Goal: Task Accomplishment & Management: Use online tool/utility

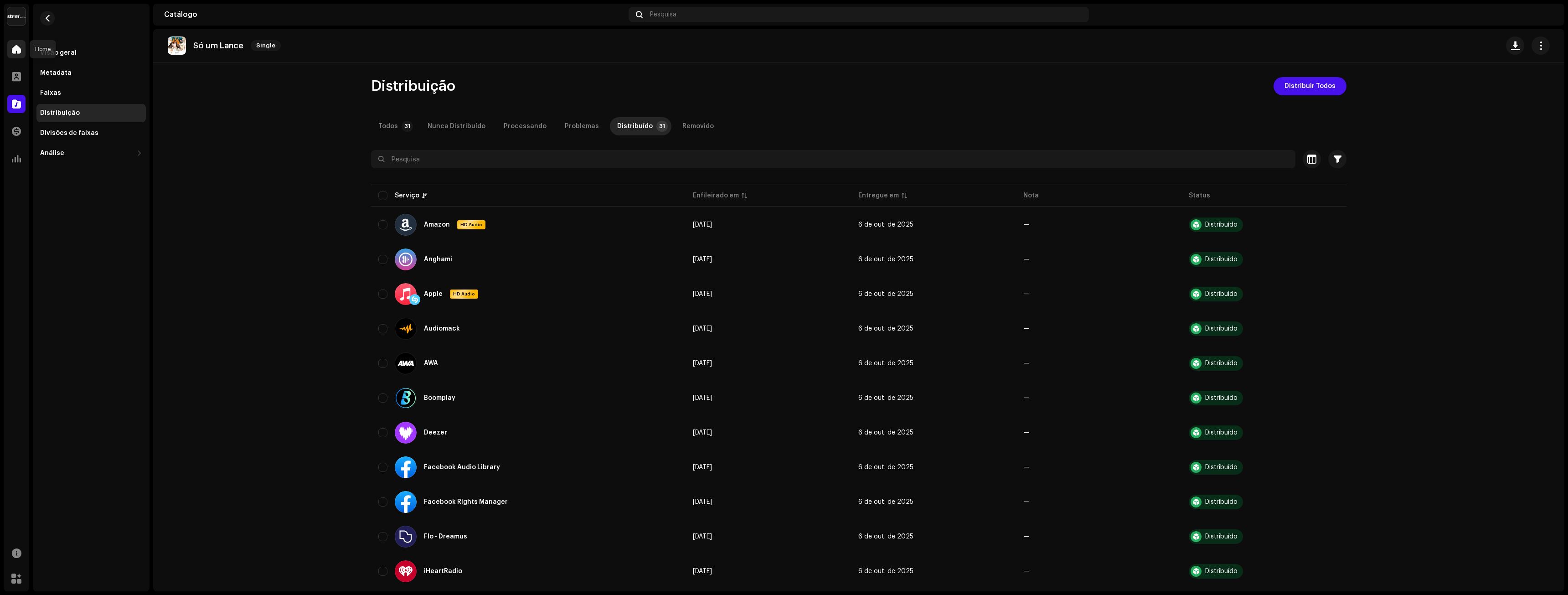
click at [23, 50] on div at bounding box center [16, 49] width 18 height 18
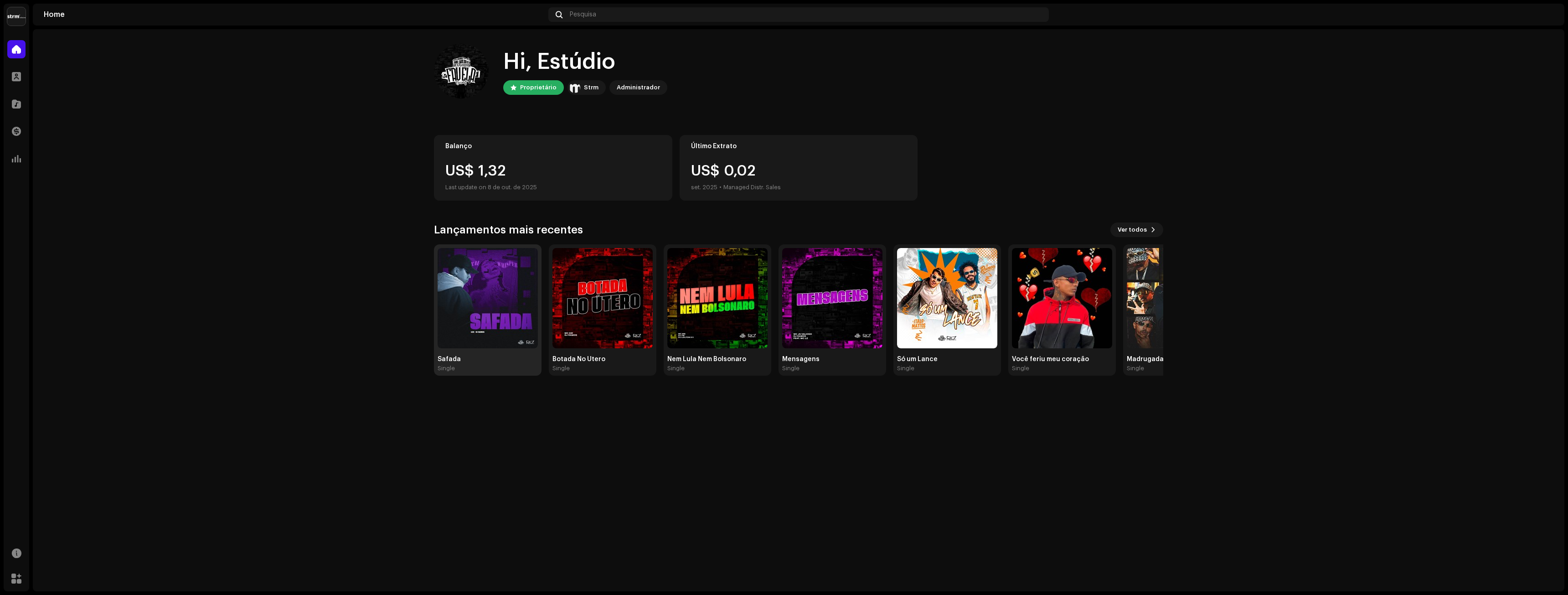
click at [483, 306] on img at bounding box center [488, 298] width 100 height 100
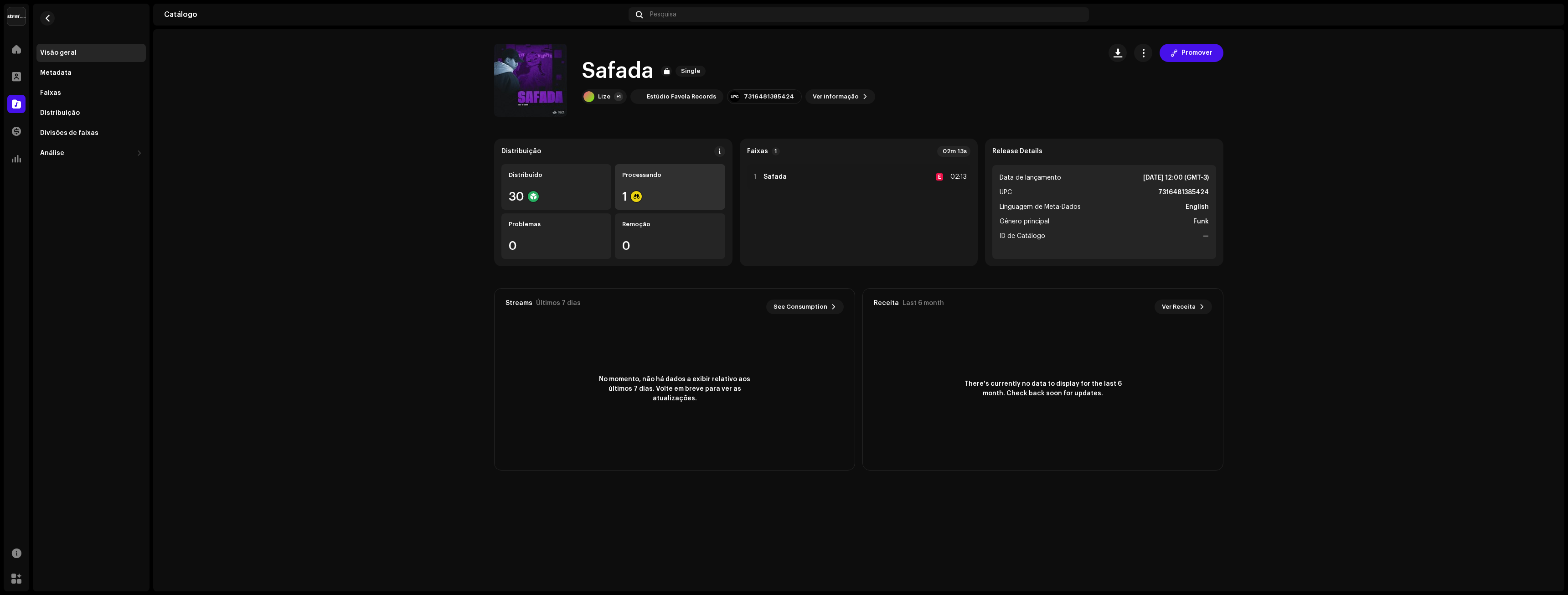
click at [679, 194] on div "1" at bounding box center [670, 196] width 96 height 12
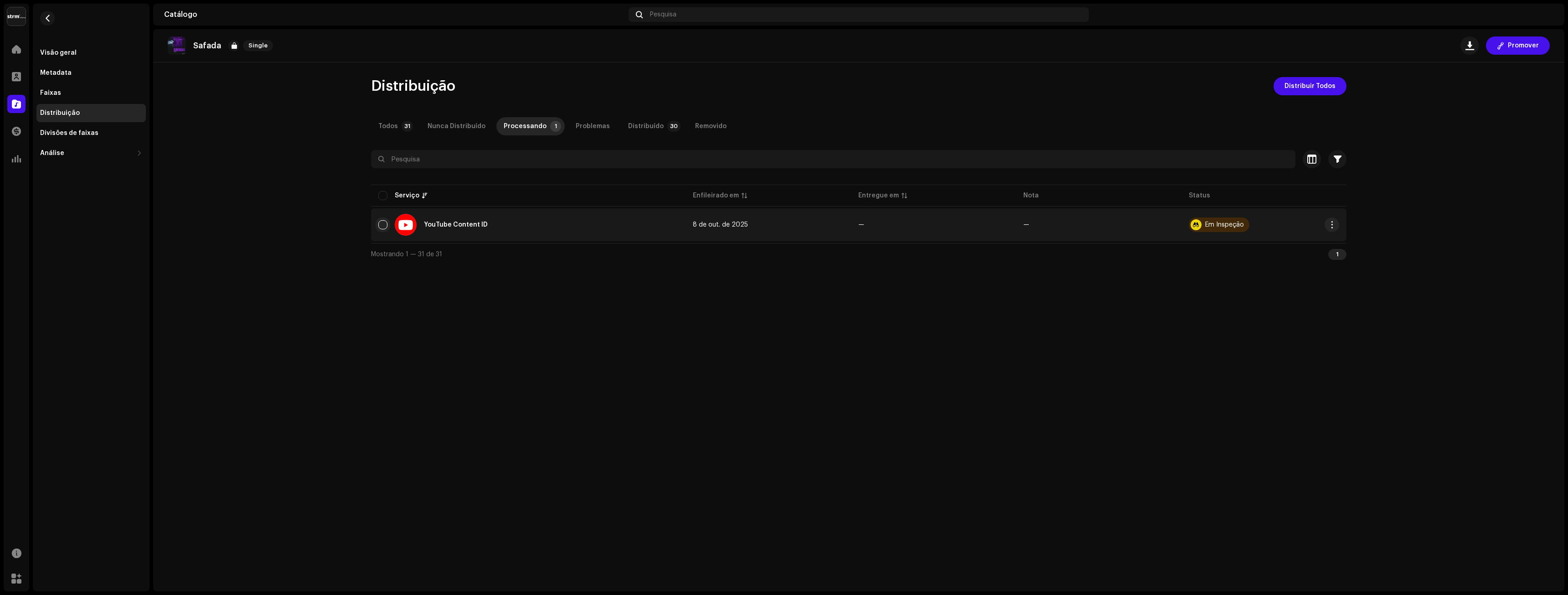
click at [380, 223] on input "checkbox" at bounding box center [383, 225] width 9 height 9
checkbox input "true"
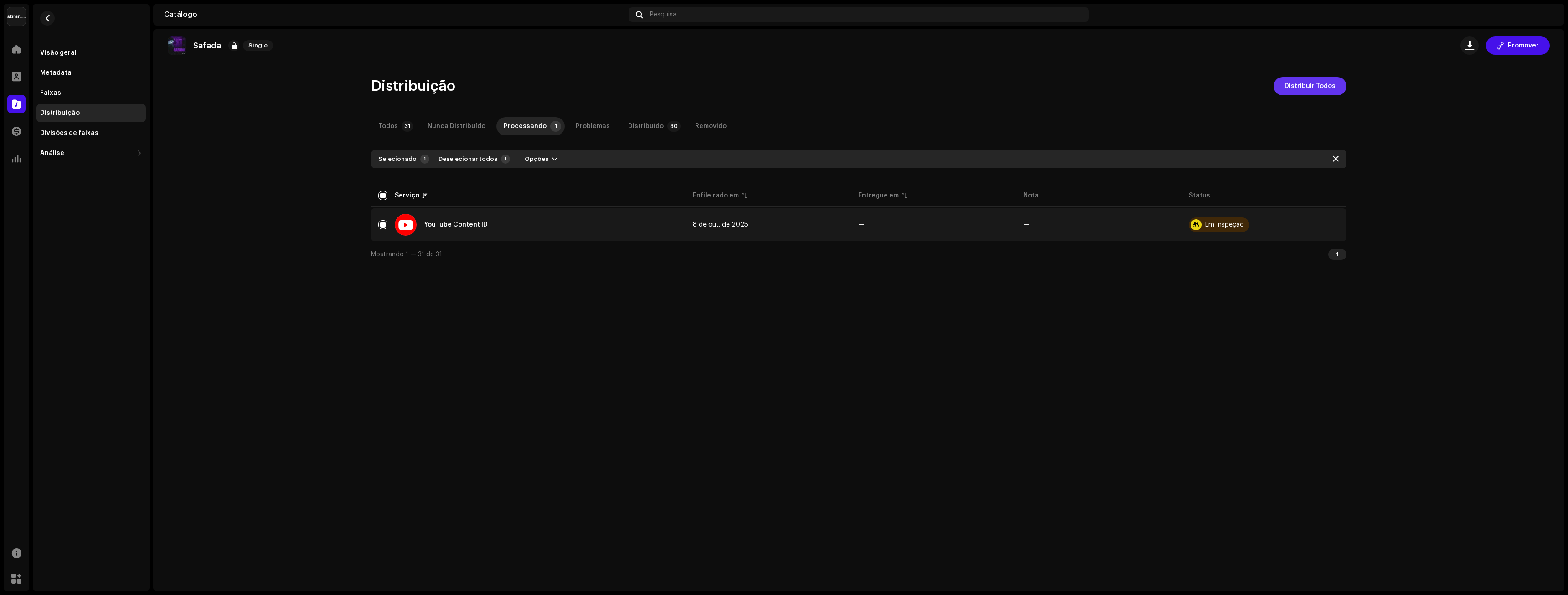
click at [1293, 86] on span "Distribuir Todos" at bounding box center [1310, 86] width 51 height 18
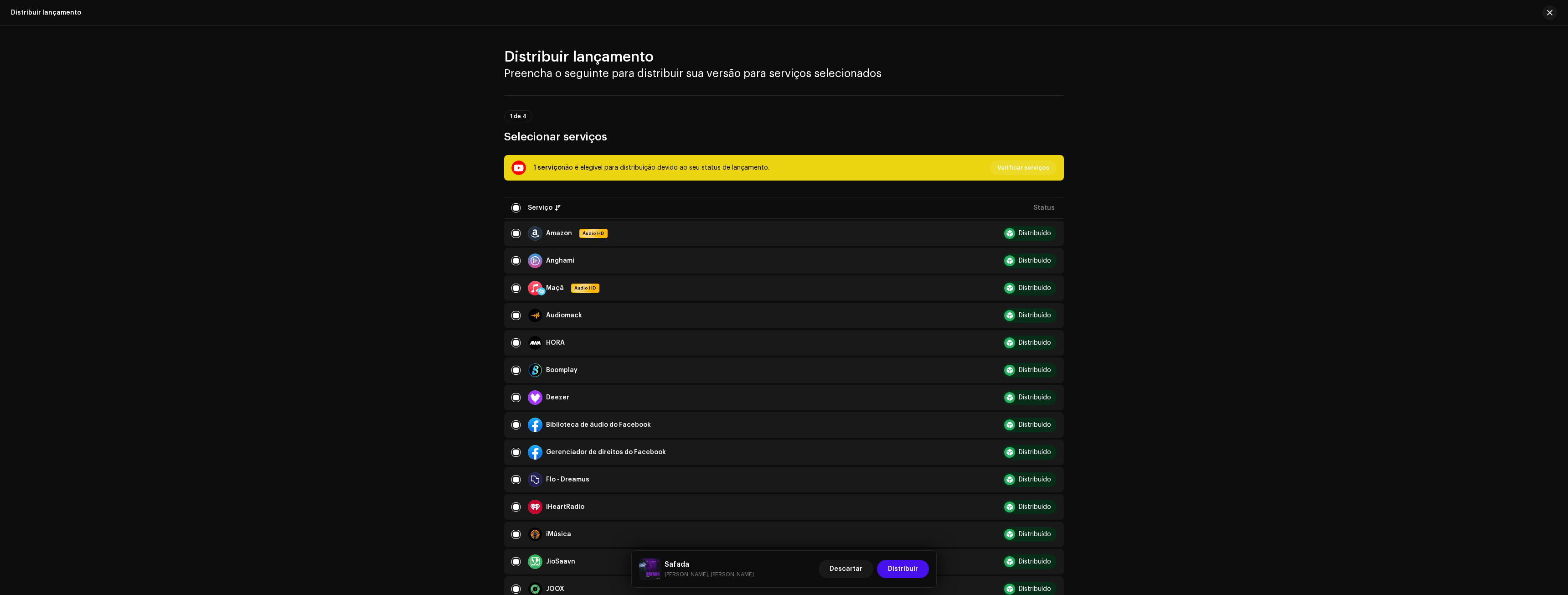
click at [1021, 166] on font "Verificar serviços" at bounding box center [1023, 167] width 52 height 6
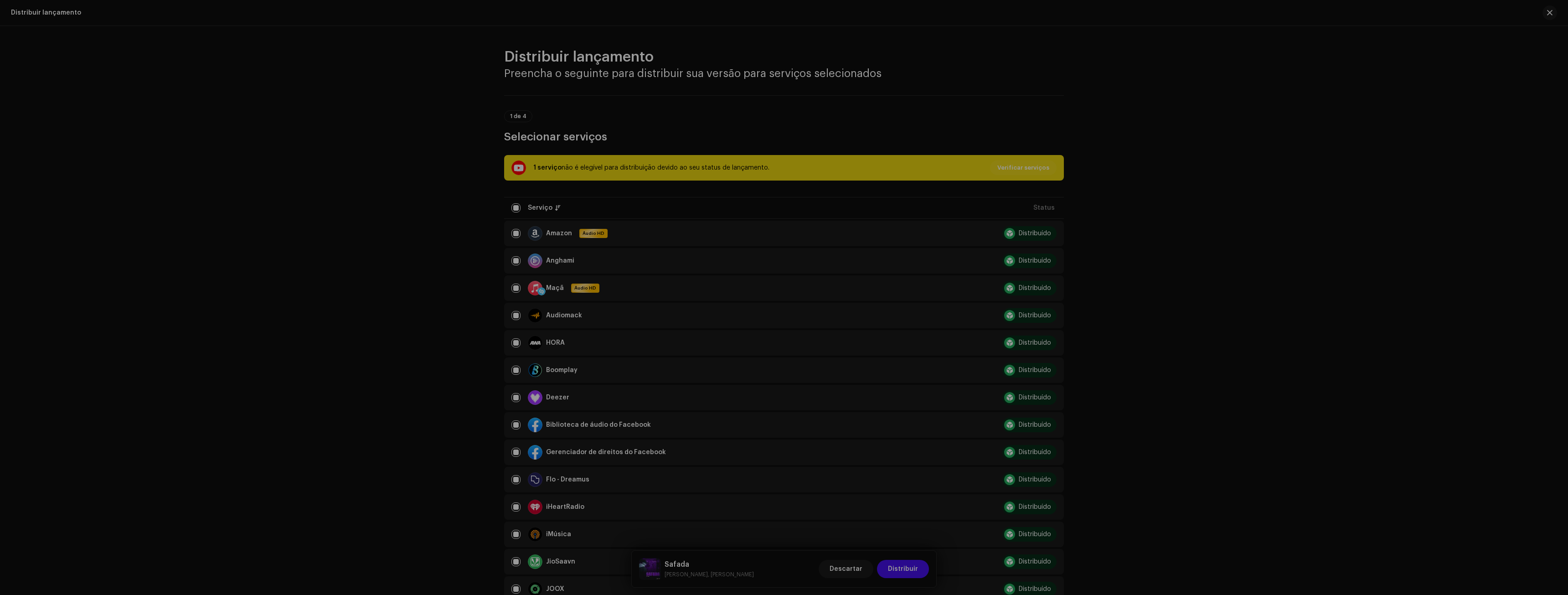
click at [461, 266] on div "Não Elegível Para Distribuição Serviço Último enfileirado Última entrega Status…" at bounding box center [784, 297] width 1568 height 595
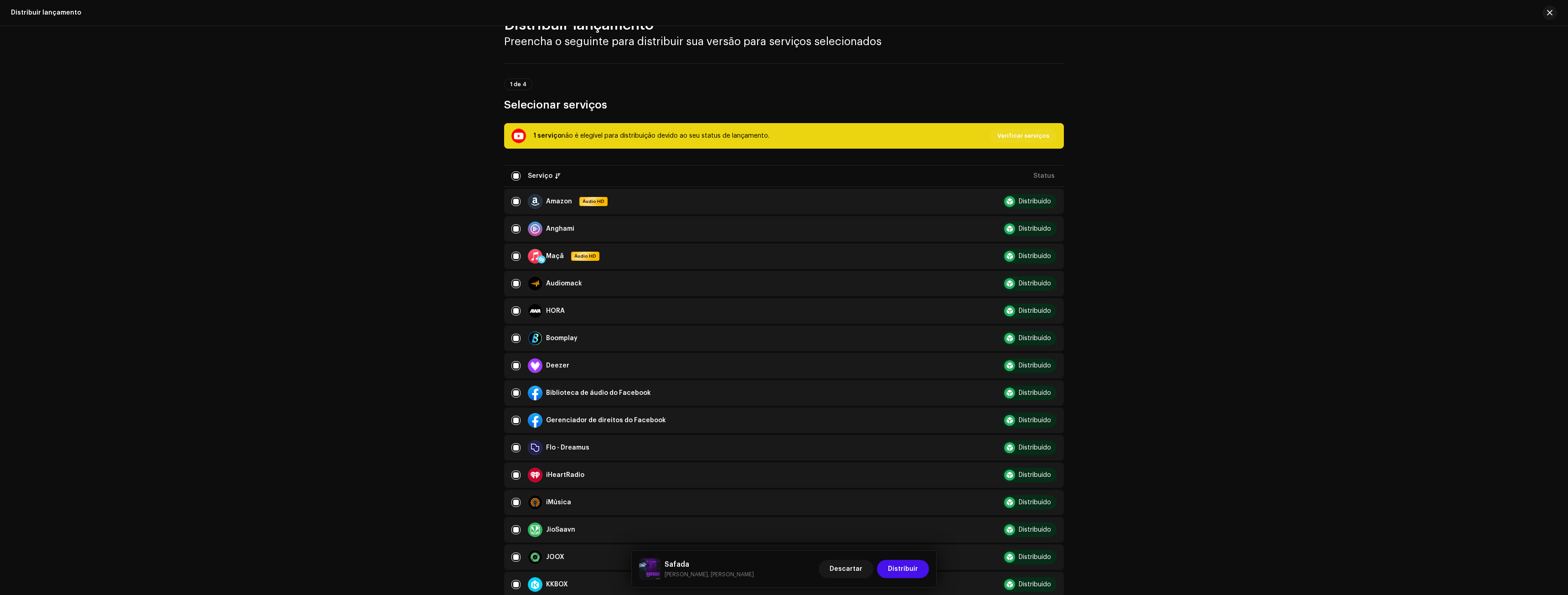
scroll to position [183, 0]
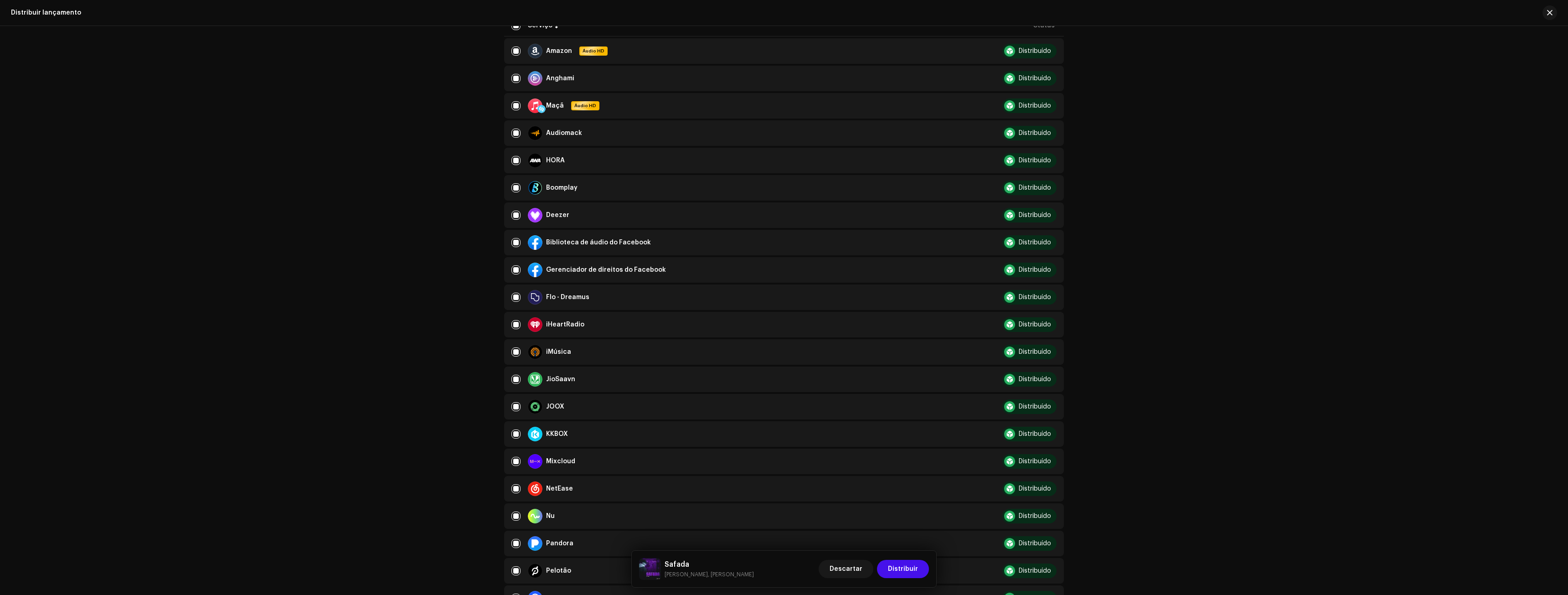
click at [1105, 388] on div "Distribuir lançamento Preencha o seguinte para distribuir sua versão para servi…" at bounding box center [784, 311] width 1568 height 569
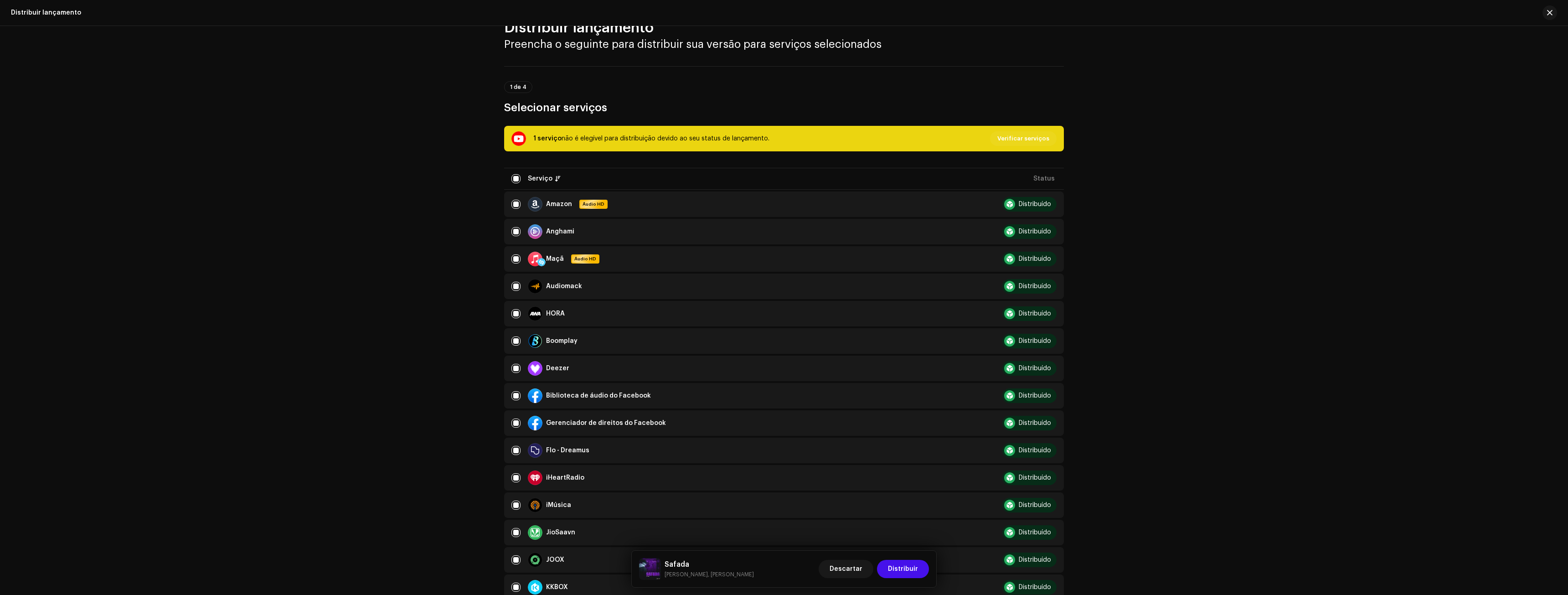
scroll to position [0, 0]
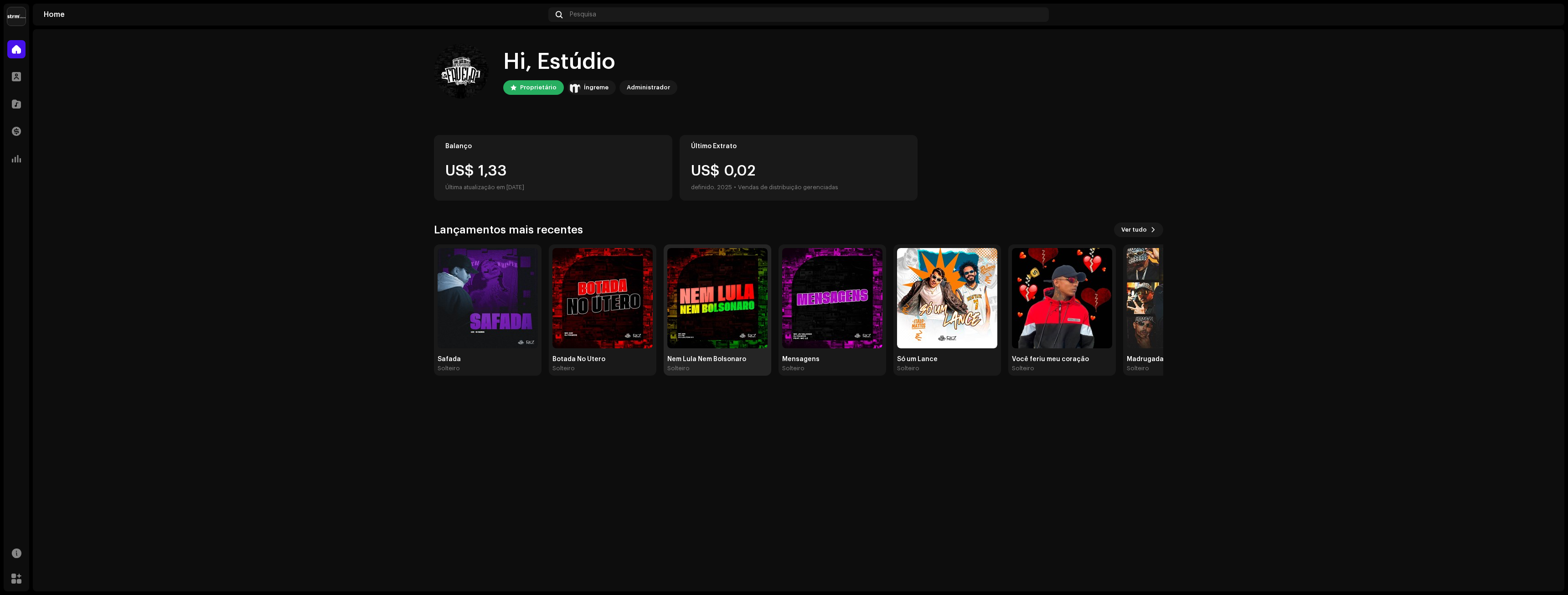
click at [710, 327] on img at bounding box center [717, 298] width 100 height 100
click at [801, 329] on img at bounding box center [832, 298] width 100 height 100
click at [488, 298] on img at bounding box center [488, 298] width 100 height 100
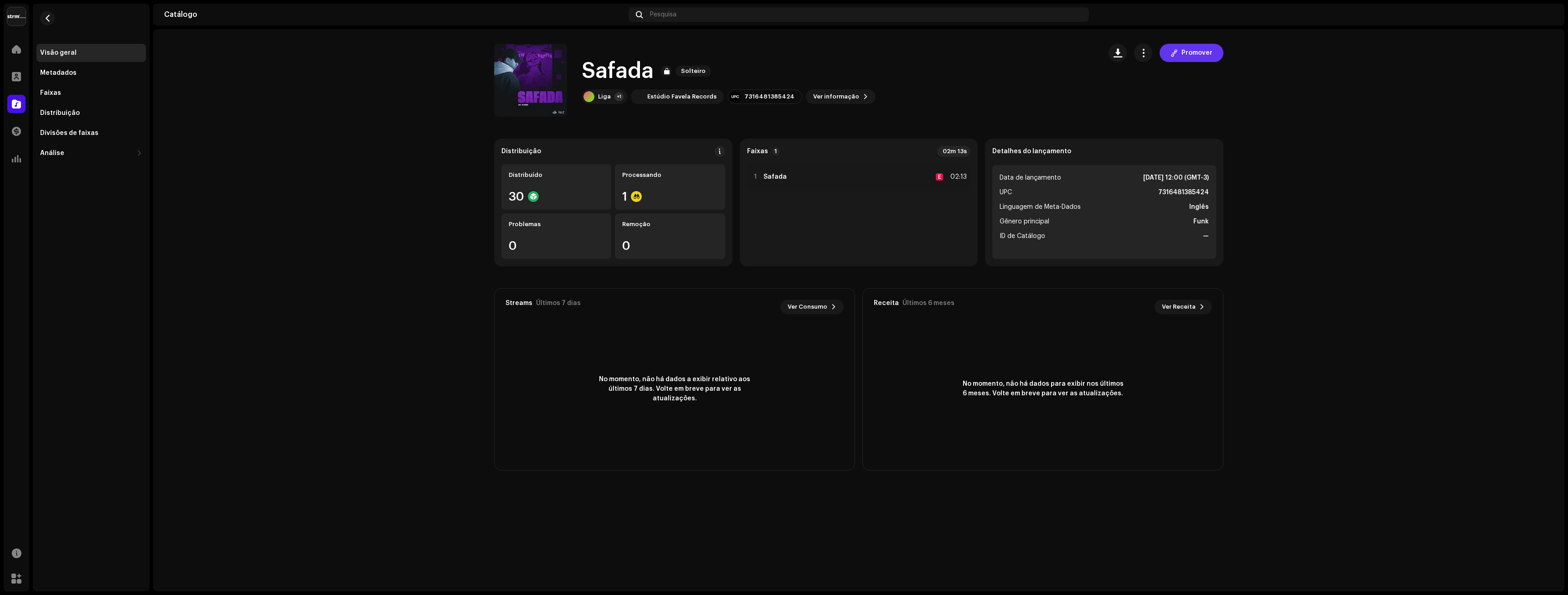
click at [1208, 60] on span "Promover" at bounding box center [1197, 53] width 31 height 18
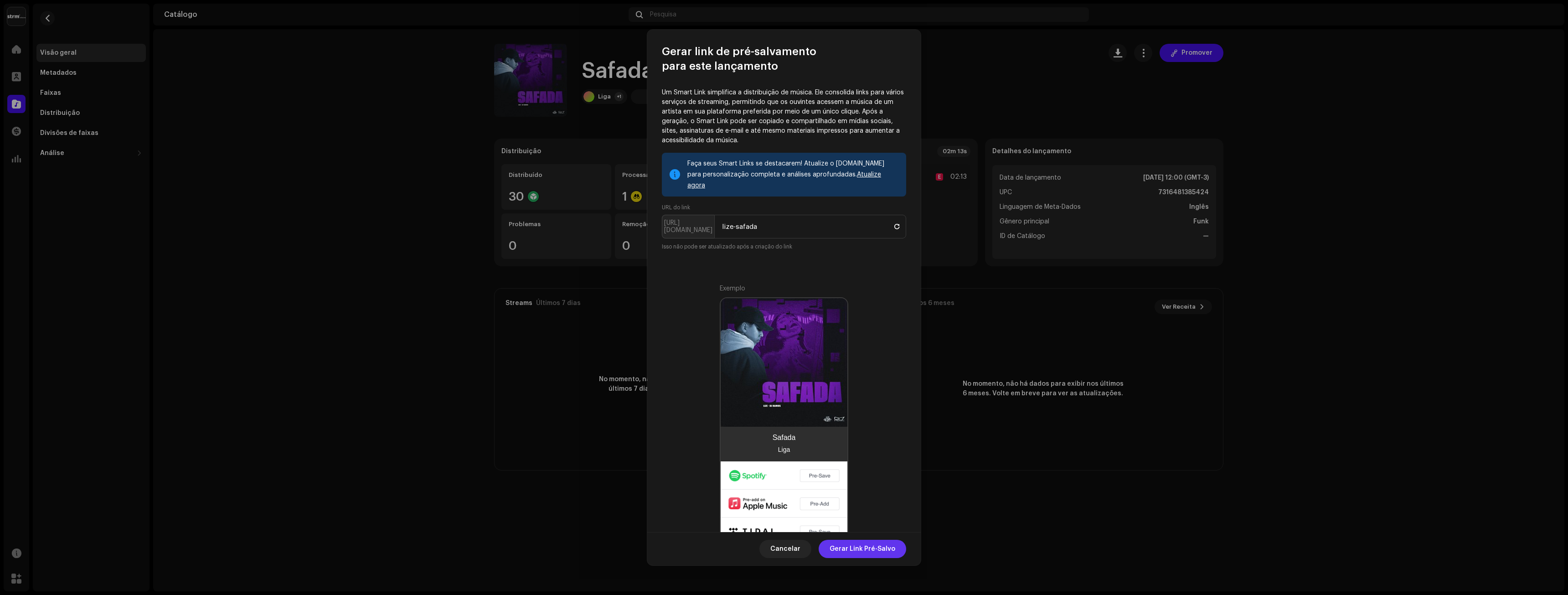
click at [870, 547] on span "Gerar Link Pré-Salvo" at bounding box center [863, 549] width 66 height 18
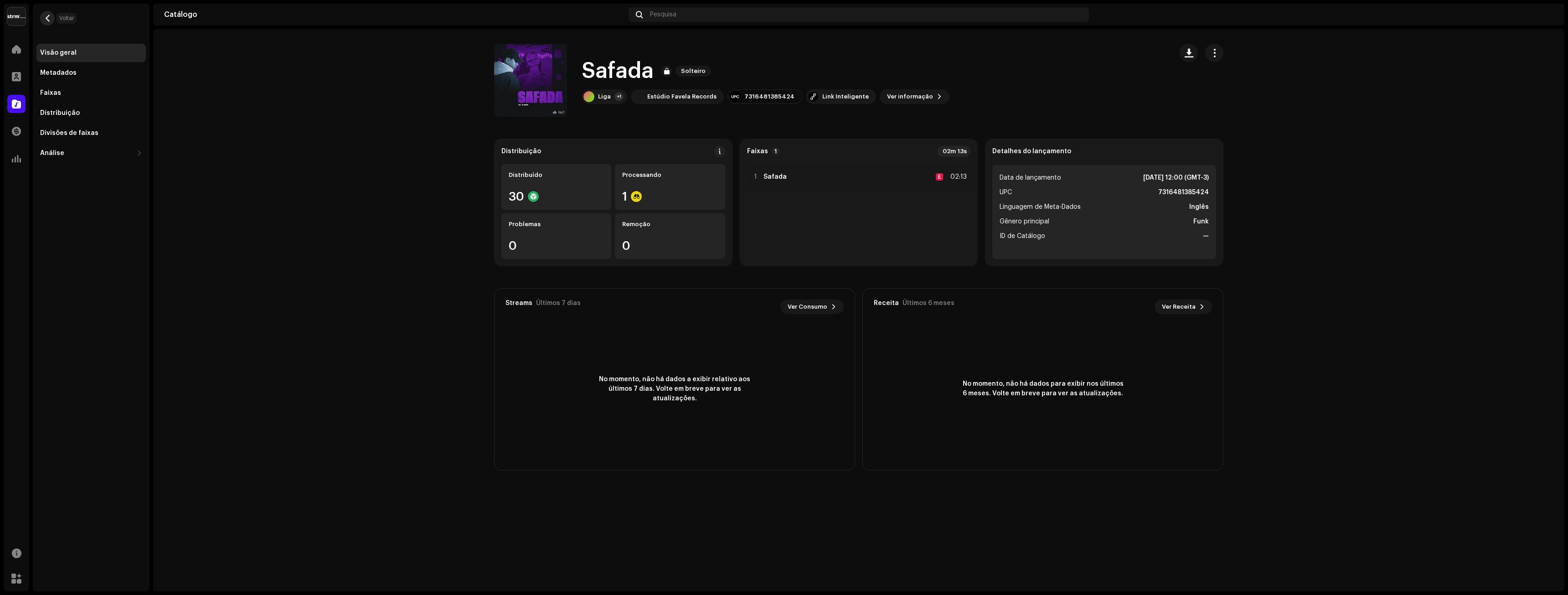
click at [50, 12] on button "button" at bounding box center [47, 18] width 15 height 15
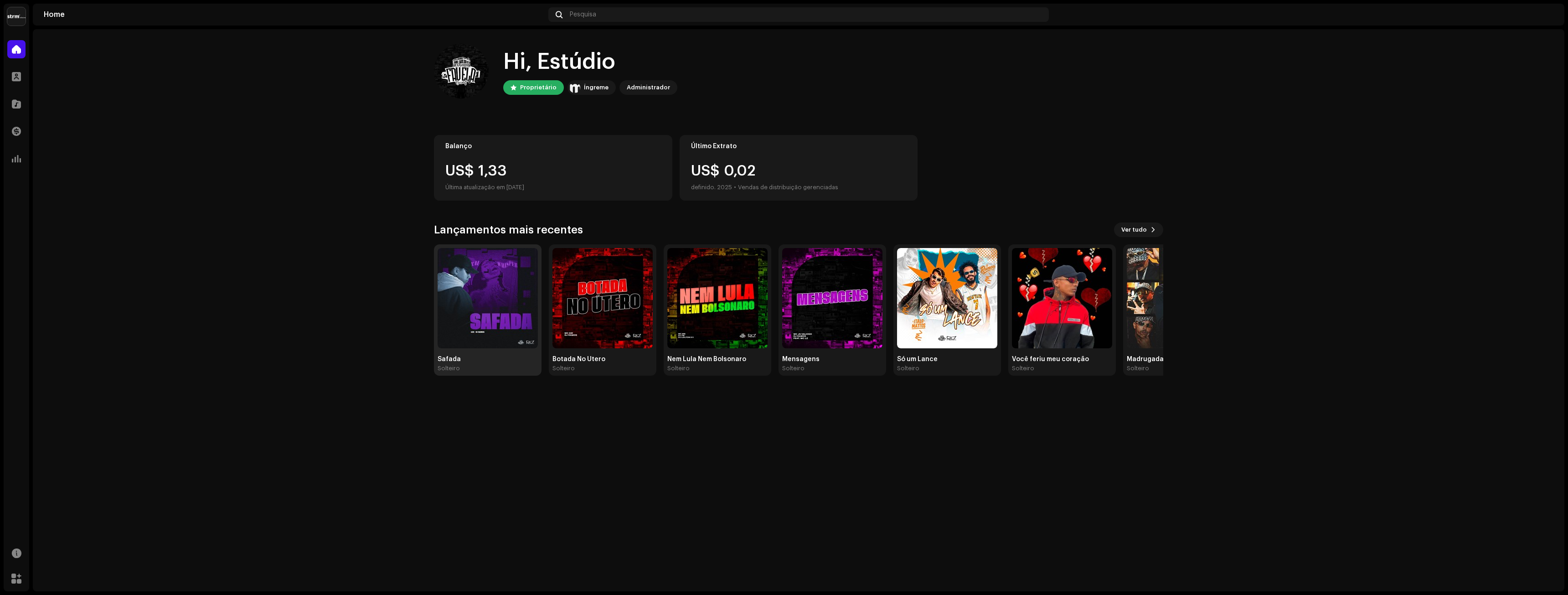
click at [471, 290] on img at bounding box center [488, 298] width 100 height 100
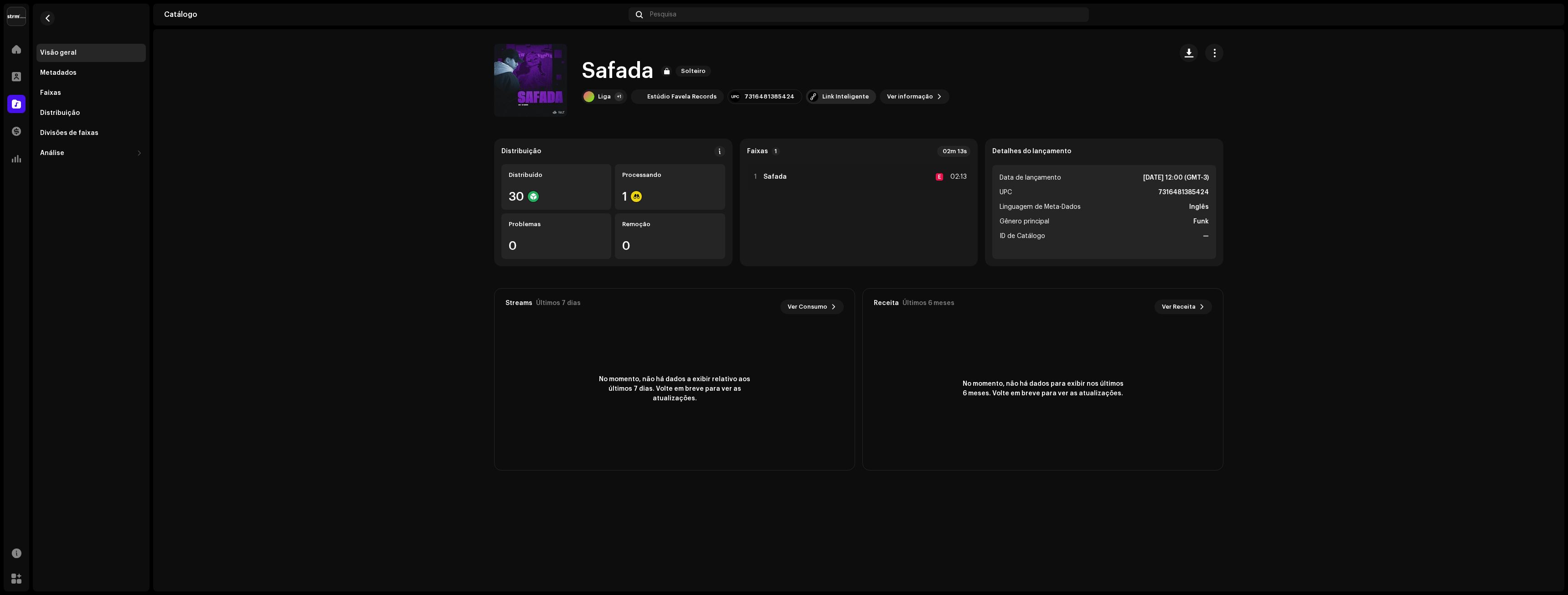
click at [823, 96] on font "Link Inteligente" at bounding box center [845, 97] width 46 height 6
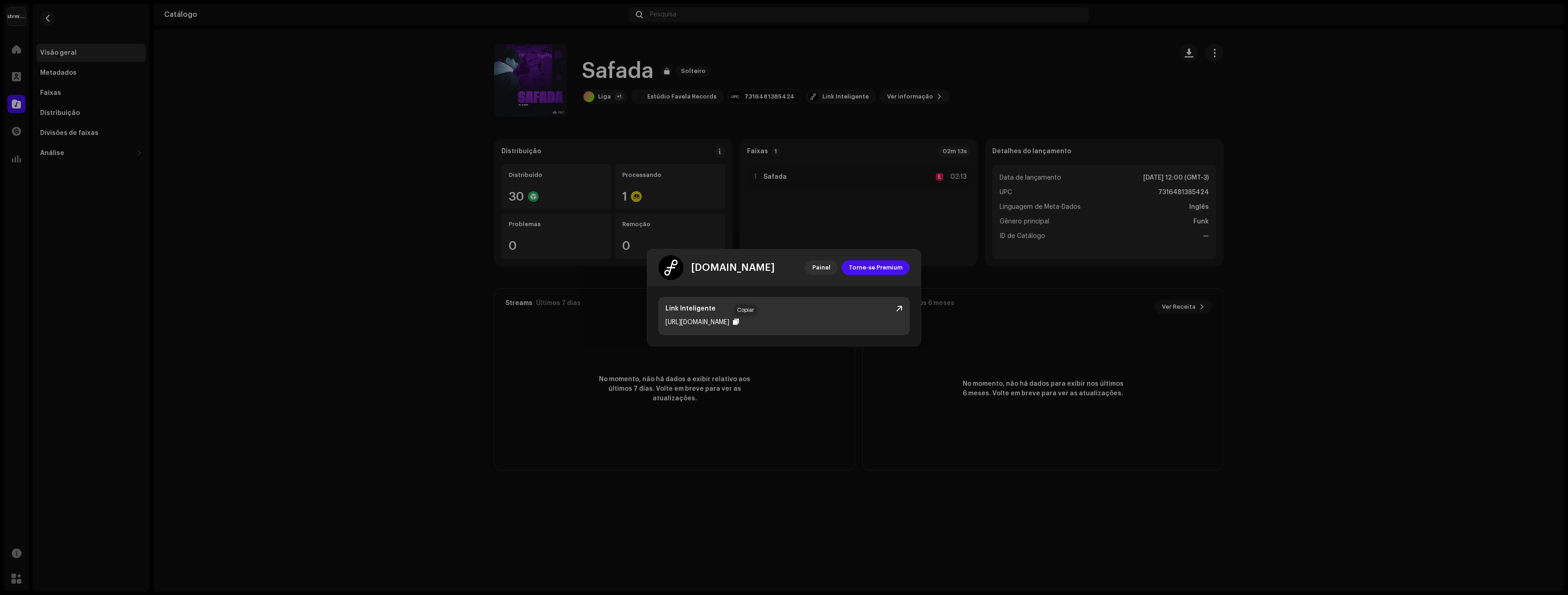
click at [739, 324] on div at bounding box center [736, 322] width 6 height 7
